Goal: Register for event/course

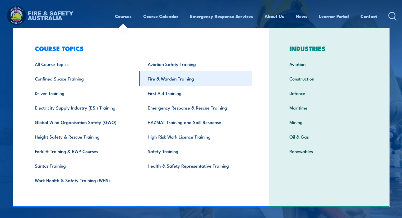
click at [183, 77] on link "Fire & Warden Training" at bounding box center [195, 78] width 113 height 15
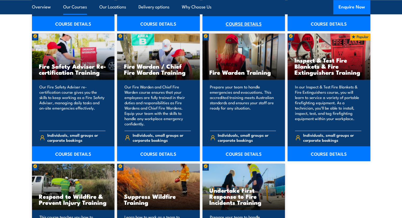
scroll to position [686, 0]
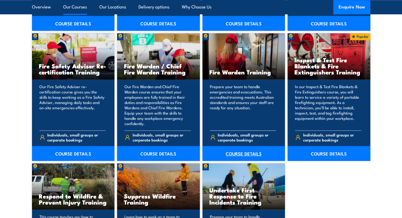
click at [242, 154] on link "COURSE DETAILS" at bounding box center [243, 153] width 83 height 15
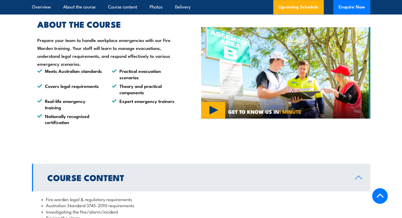
scroll to position [502, 0]
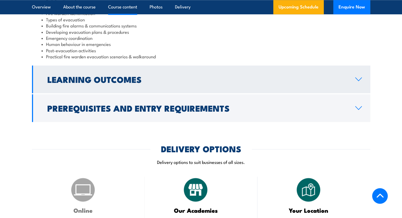
click at [216, 77] on h2 "Learning Outcomes" at bounding box center [196, 79] width 299 height 7
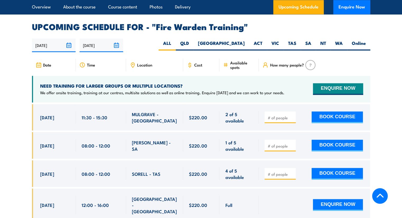
scroll to position [860, 0]
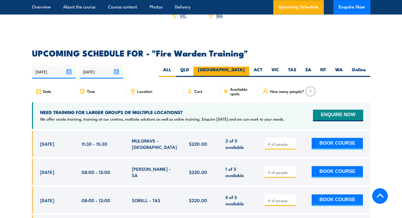
click at [235, 67] on label "[GEOGRAPHIC_DATA]" at bounding box center [221, 72] width 56 height 10
click at [244, 67] on input "[GEOGRAPHIC_DATA]" at bounding box center [245, 68] width 3 height 3
radio input "true"
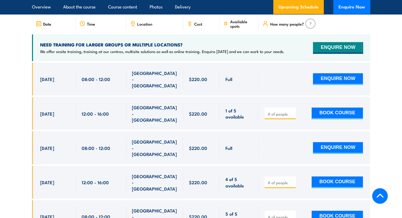
scroll to position [1004, 0]
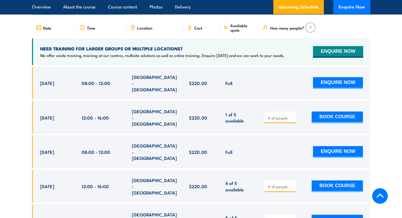
click at [273, 115] on input "number" at bounding box center [280, 117] width 26 height 5
click at [291, 115] on span at bounding box center [279, 118] width 27 height 6
type input "1"
click at [291, 115] on input "1" at bounding box center [280, 117] width 26 height 5
click at [285, 143] on div "ENQUIRE NOW" at bounding box center [313, 152] width 98 height 18
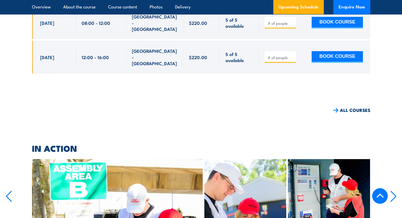
scroll to position [1479, 0]
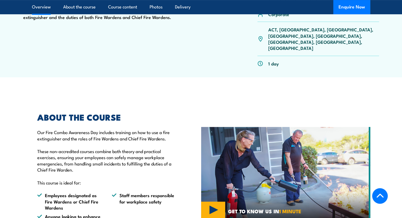
scroll to position [158, 0]
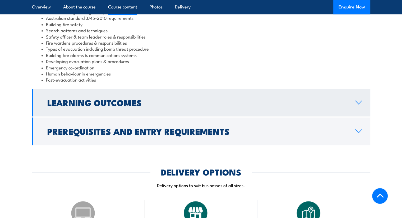
click at [132, 99] on h2 "Learning Outcomes" at bounding box center [196, 102] width 299 height 7
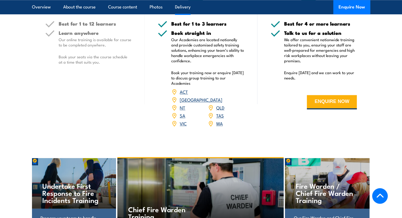
scroll to position [568, 0]
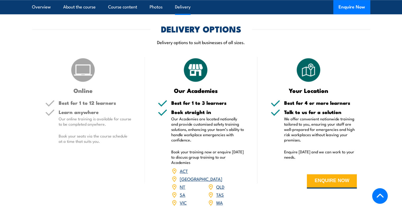
click at [221, 176] on link "[GEOGRAPHIC_DATA]" at bounding box center [201, 179] width 43 height 6
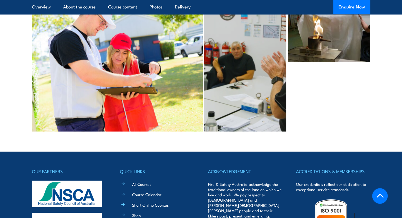
scroll to position [1200, 0]
